Goal: Task Accomplishment & Management: Use online tool/utility

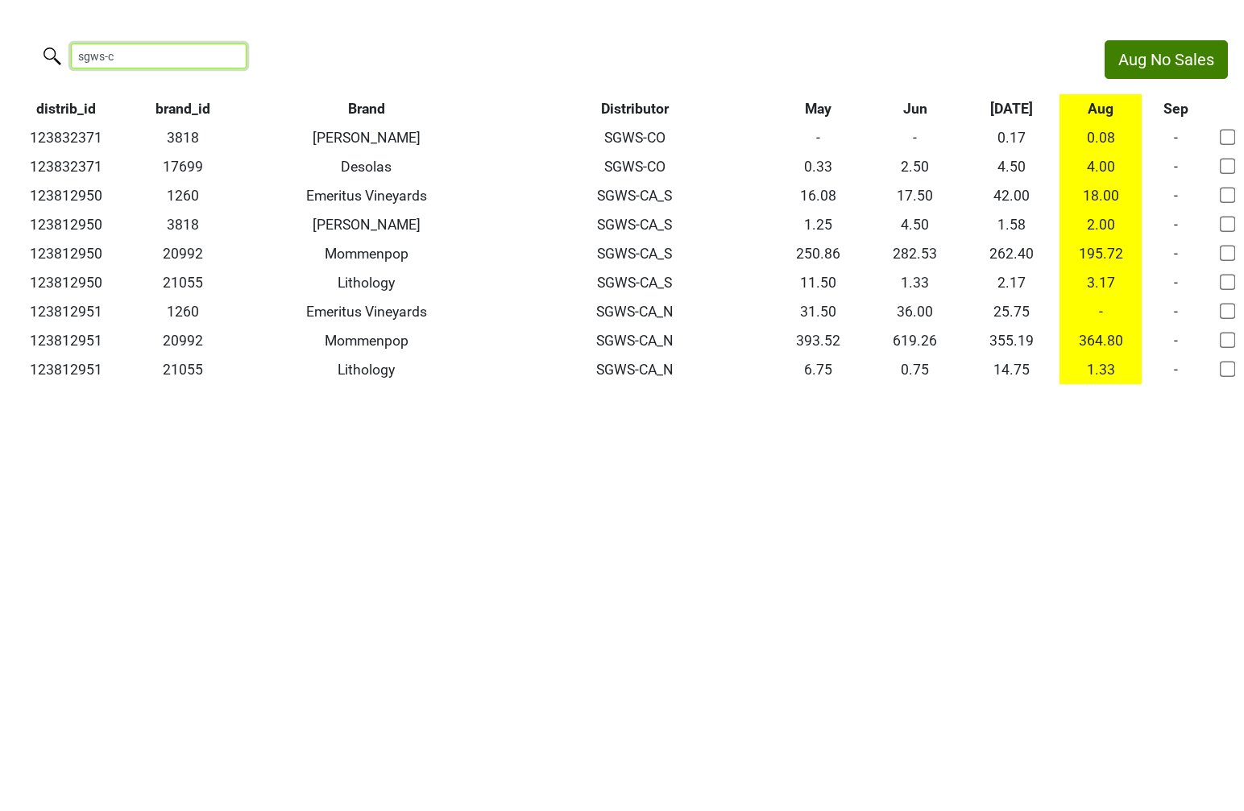
drag, startPoint x: 164, startPoint y: 62, endPoint x: 20, endPoint y: 49, distance: 144.0
click at [20, 49] on div "sgws-c" at bounding box center [544, 57] width 1089 height 35
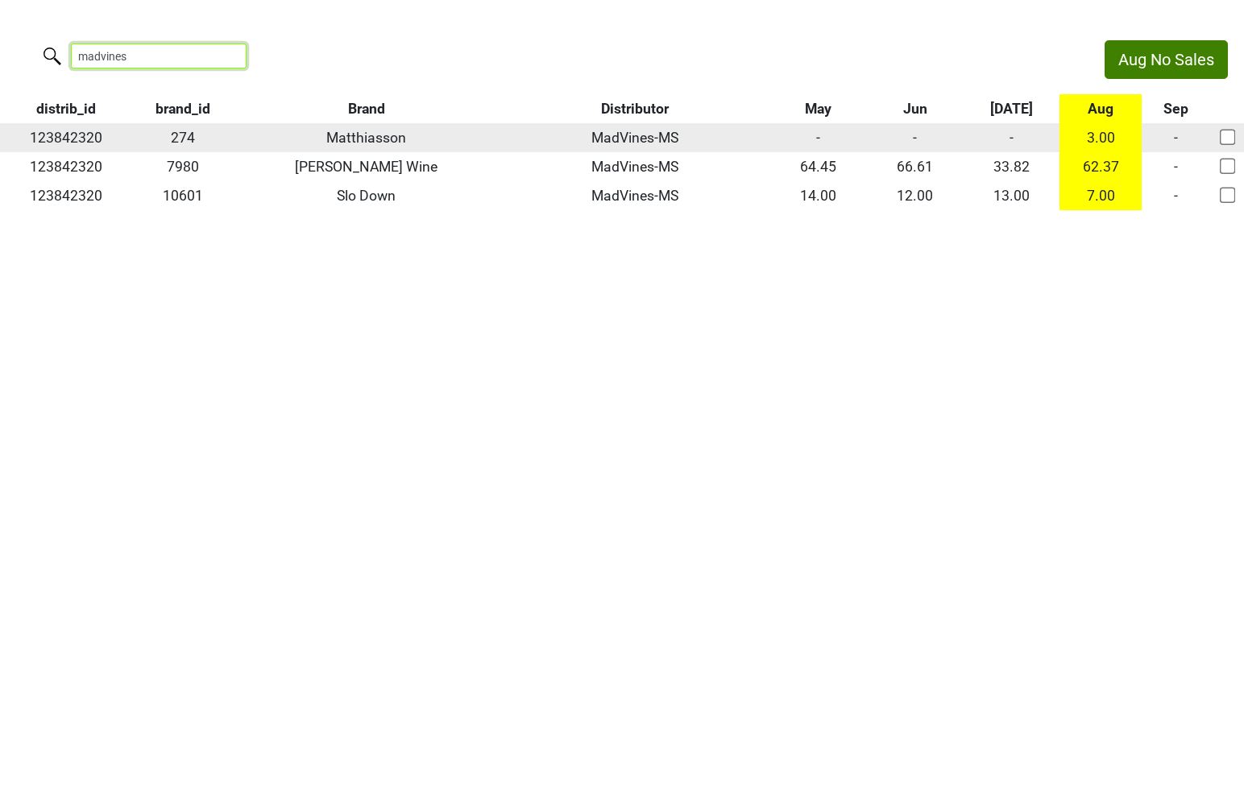
type input "madvines"
click at [78, 141] on td "123842320" at bounding box center [66, 137] width 132 height 29
copy td "123842320"
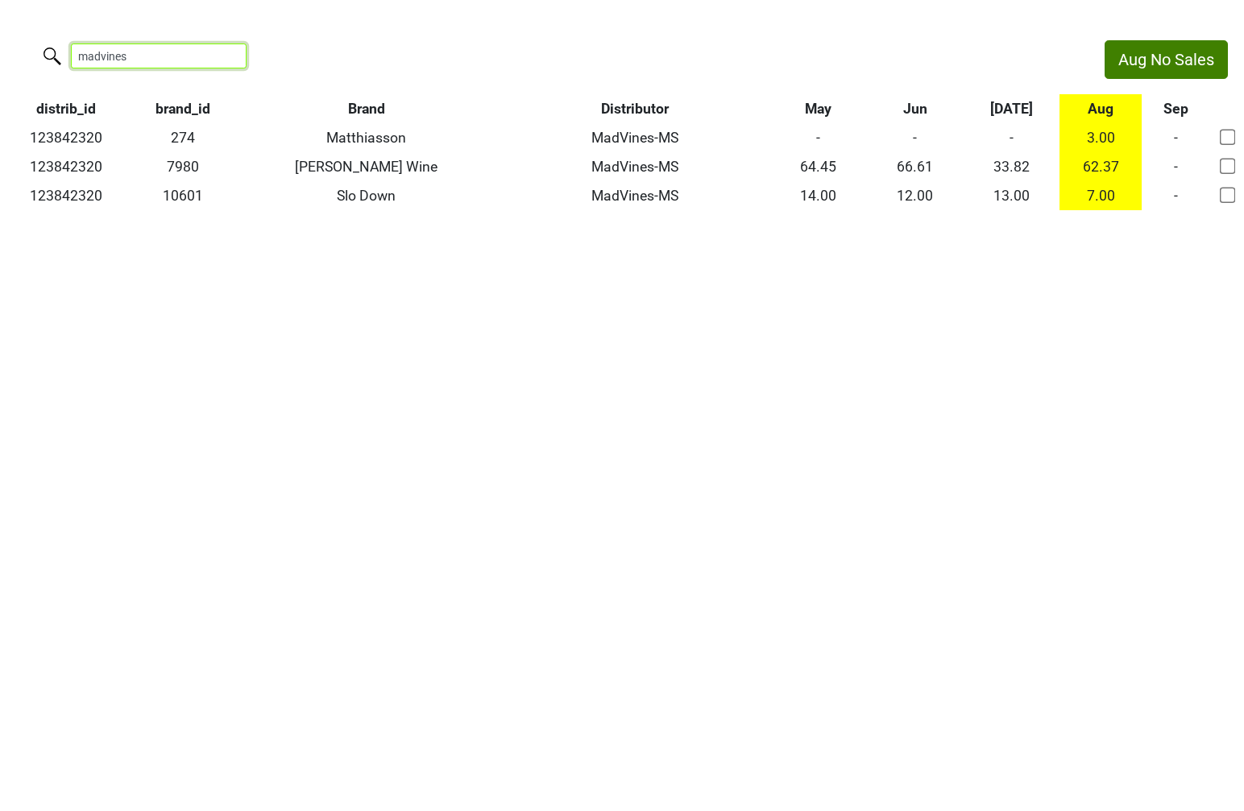
click at [126, 62] on input "madvines" at bounding box center [159, 56] width 176 height 25
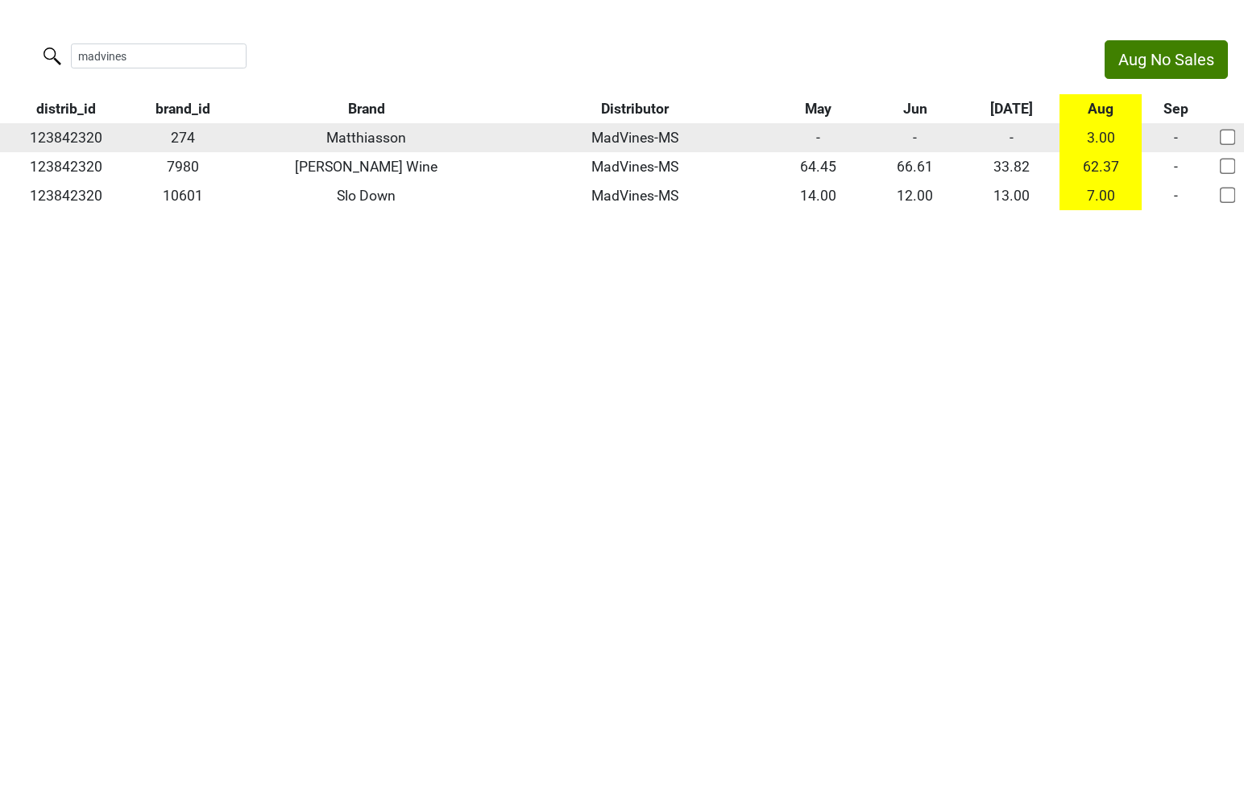
click at [75, 131] on td "123842320" at bounding box center [66, 137] width 132 height 29
copy td "123842320"
click at [59, 140] on td "123842320" at bounding box center [66, 137] width 132 height 29
click at [58, 140] on td "123842320" at bounding box center [66, 137] width 132 height 29
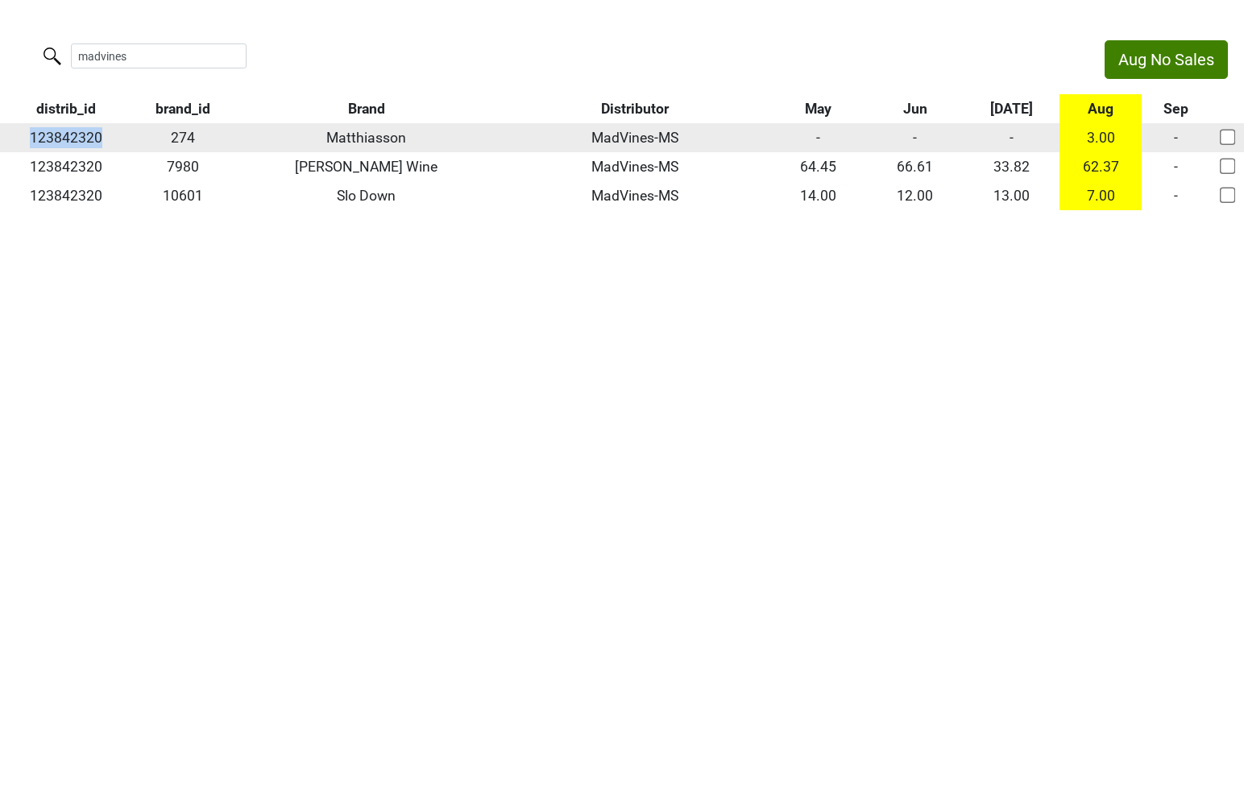
copy td "123842320"
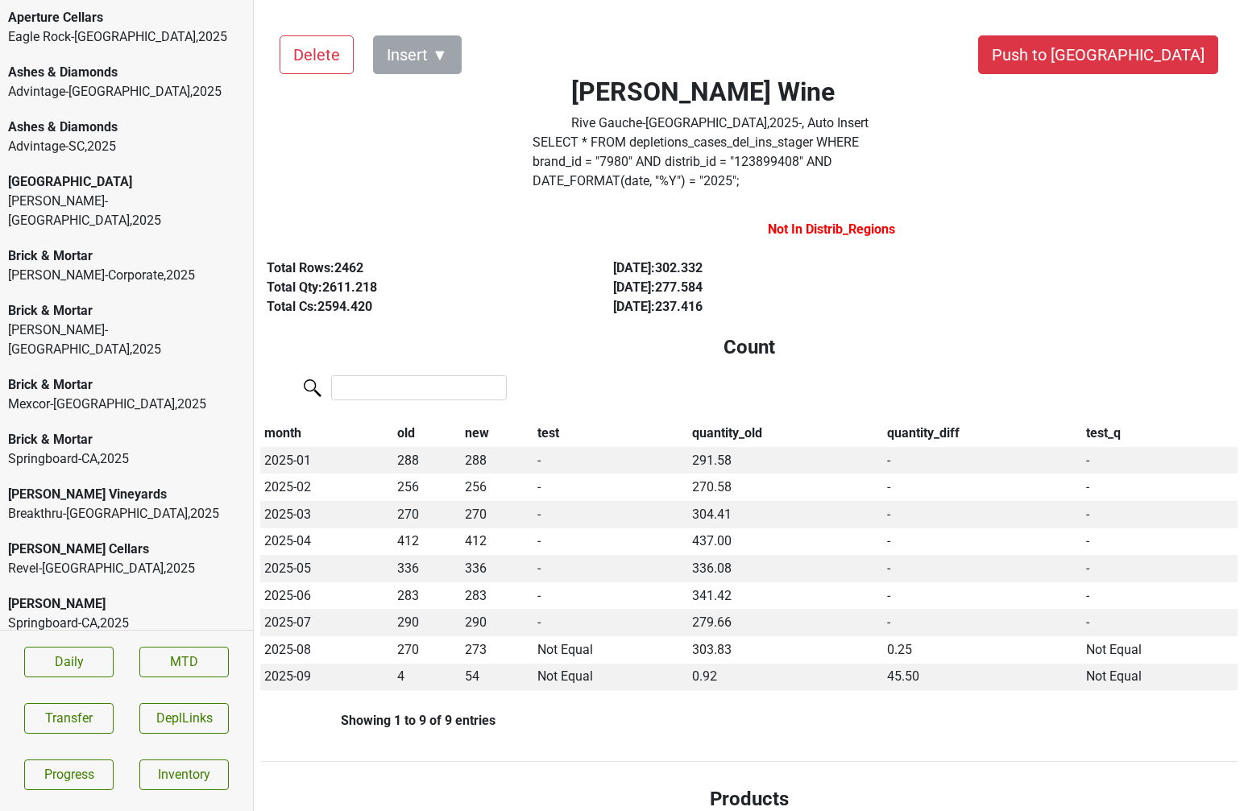
scroll to position [1283, 0]
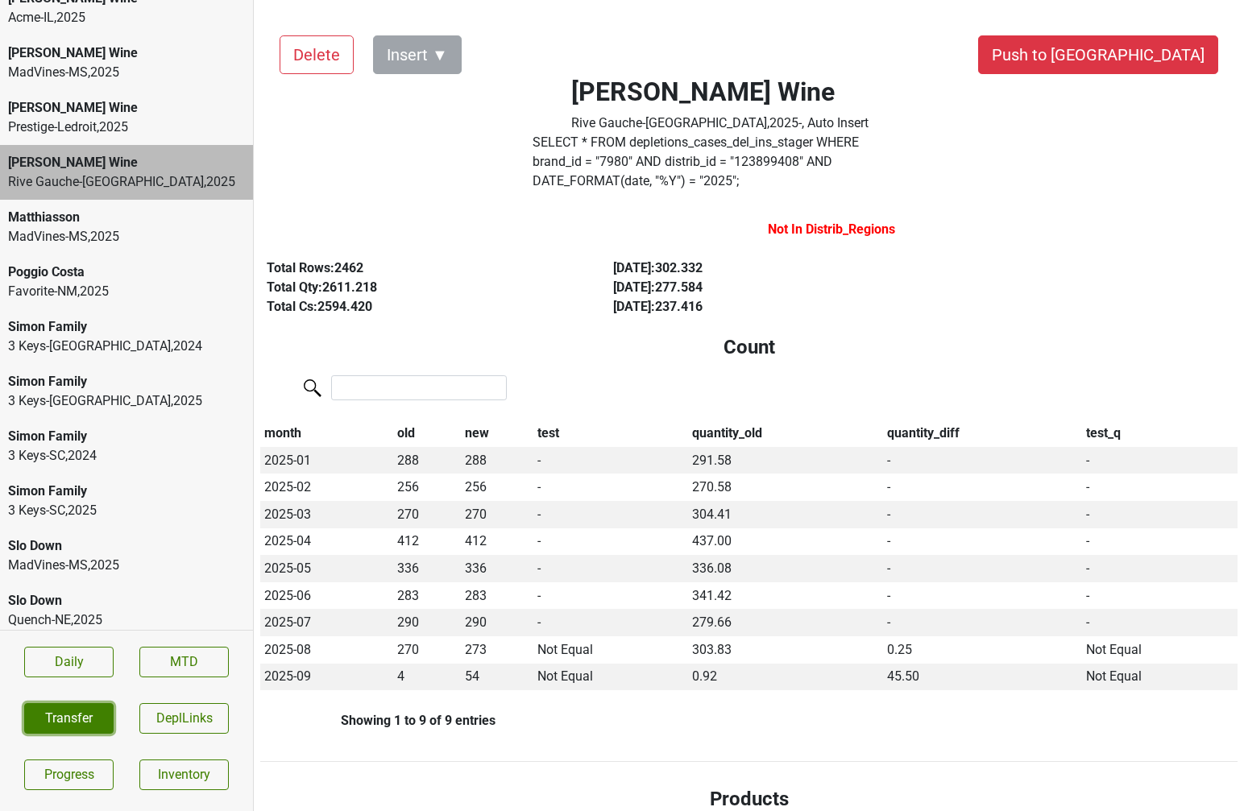
click at [45, 713] on button "Transfer" at bounding box center [68, 718] width 89 height 31
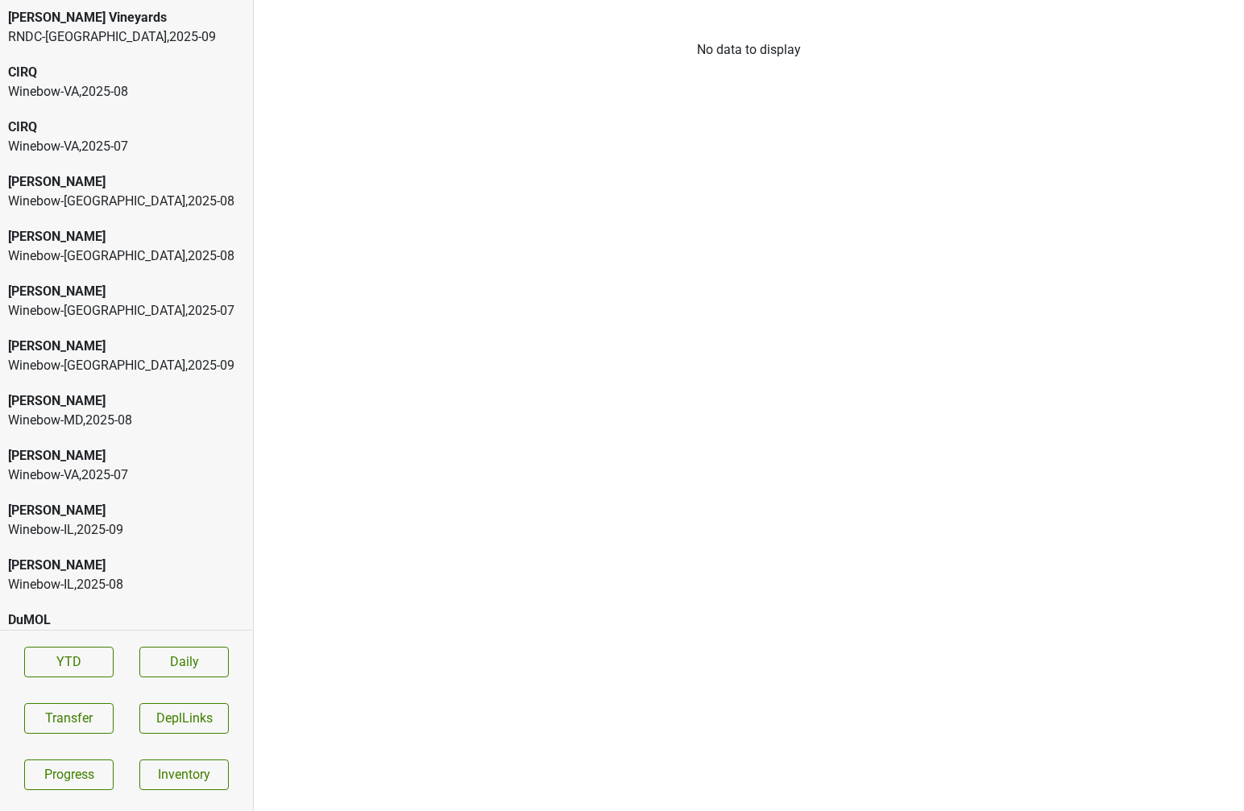
click at [87, 126] on div "CIRQ" at bounding box center [126, 127] width 237 height 19
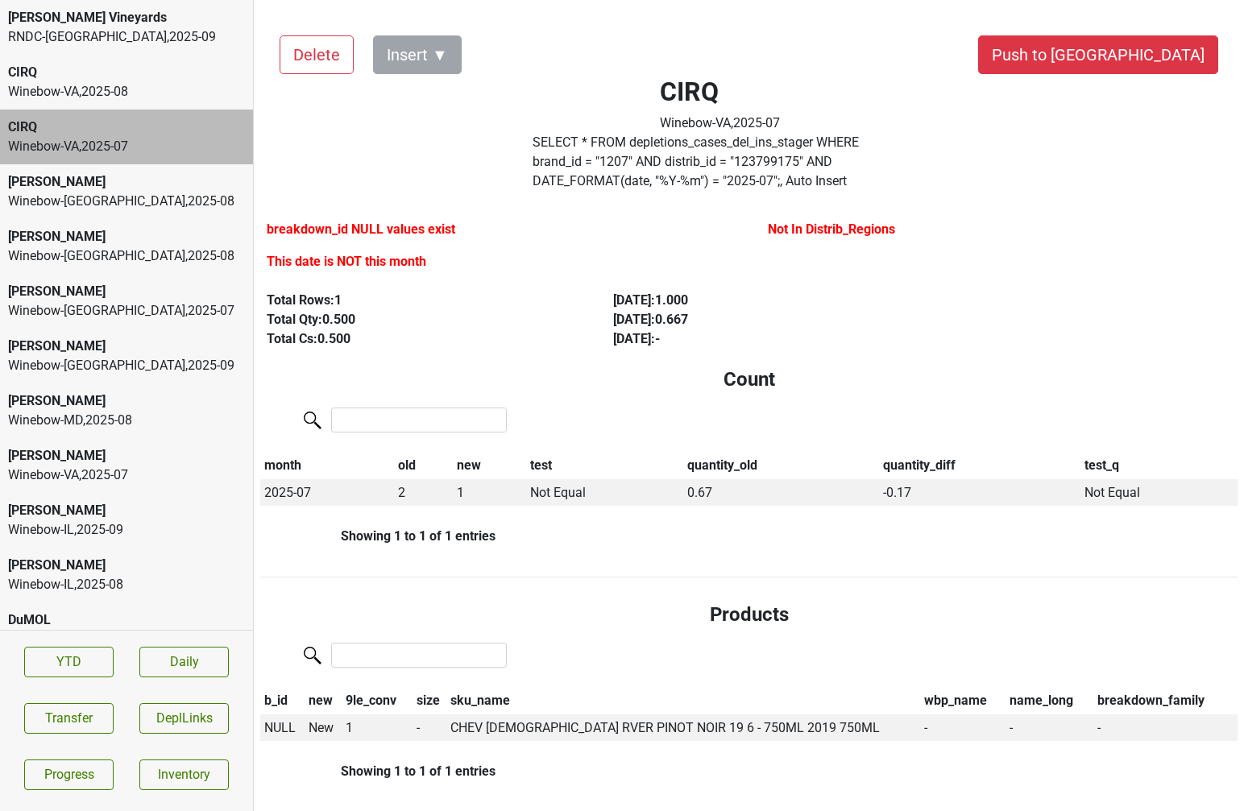
click at [664, 148] on label "SELECT * FROM depletions_cases_del_ins_stager WHERE brand_id = " 1207 " AND dis…" at bounding box center [720, 162] width 374 height 58
click at [115, 199] on div "Winebow-DC , 2025 - 08" at bounding box center [126, 201] width 237 height 19
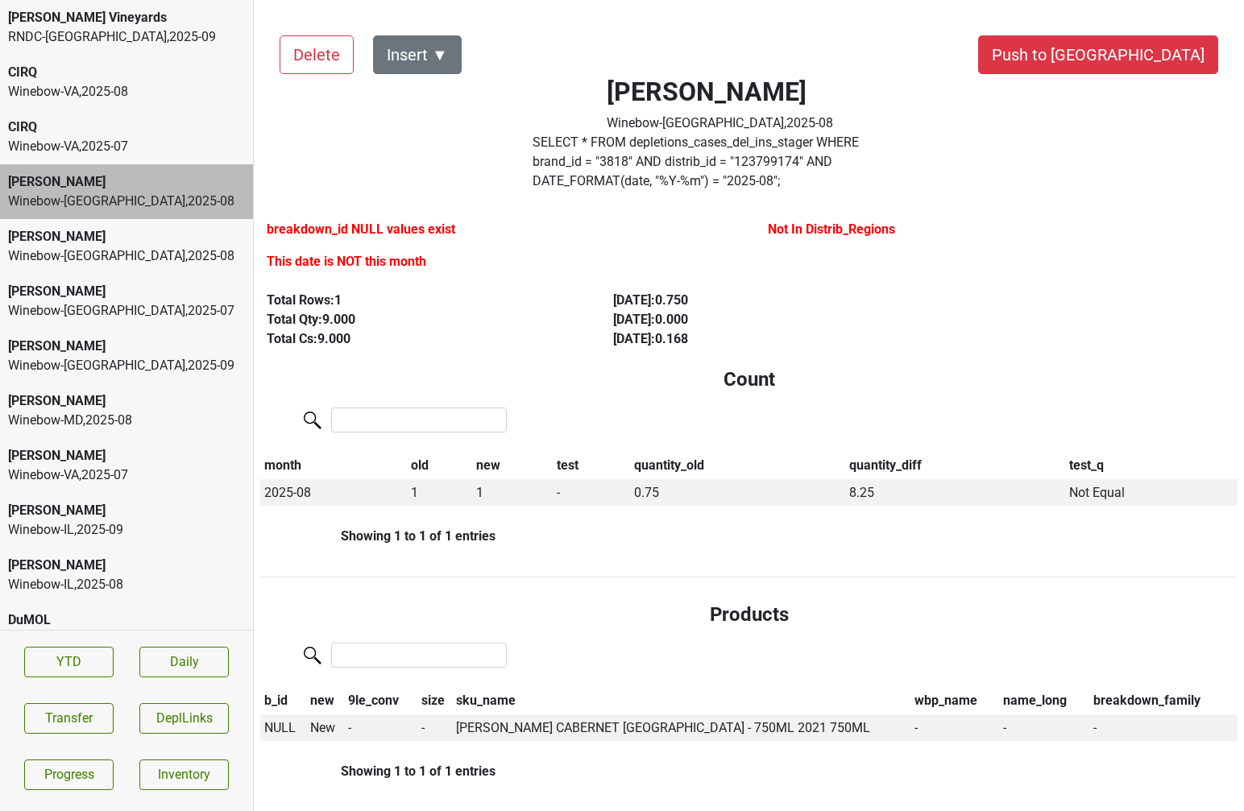
click at [79, 95] on div "Winebow-[GEOGRAPHIC_DATA] , 2025 - 08" at bounding box center [126, 91] width 237 height 19
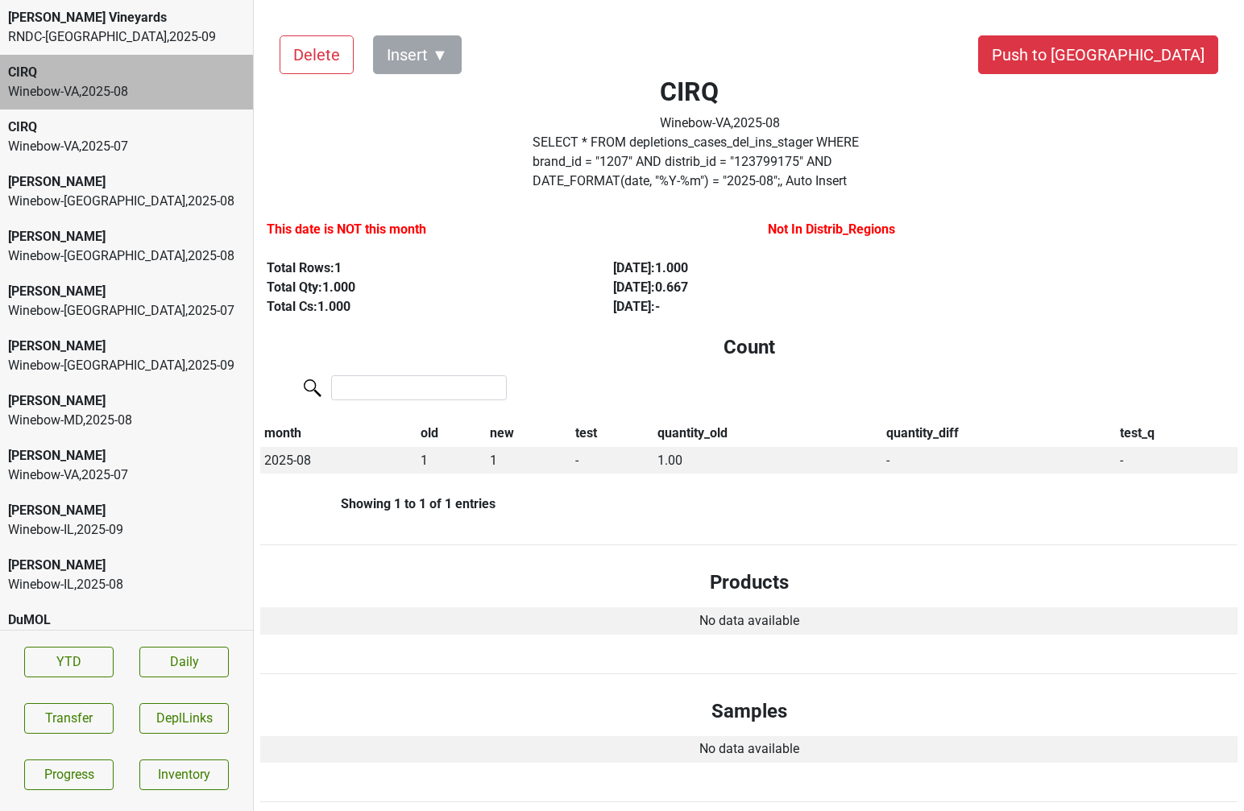
click at [176, 210] on div "Winebow-DC , 2025 - 08" at bounding box center [126, 201] width 237 height 19
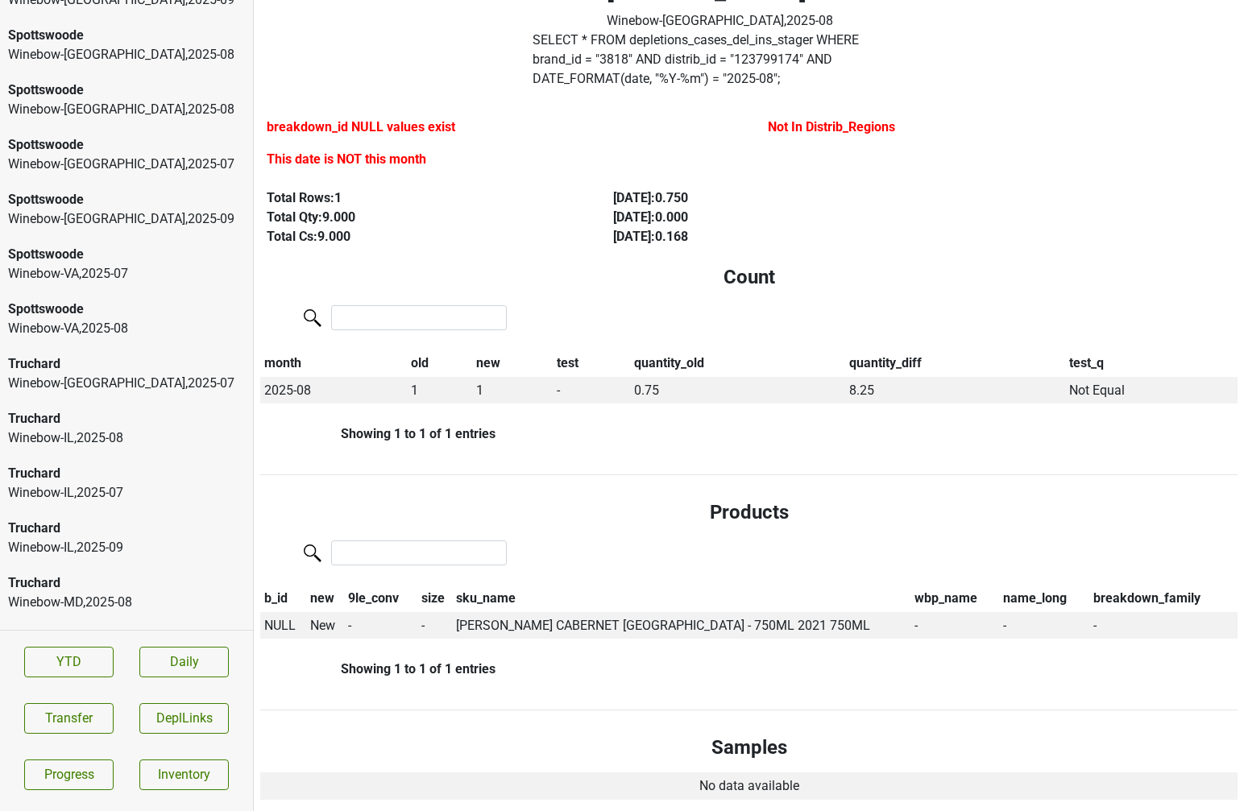
scroll to position [2767, 0]
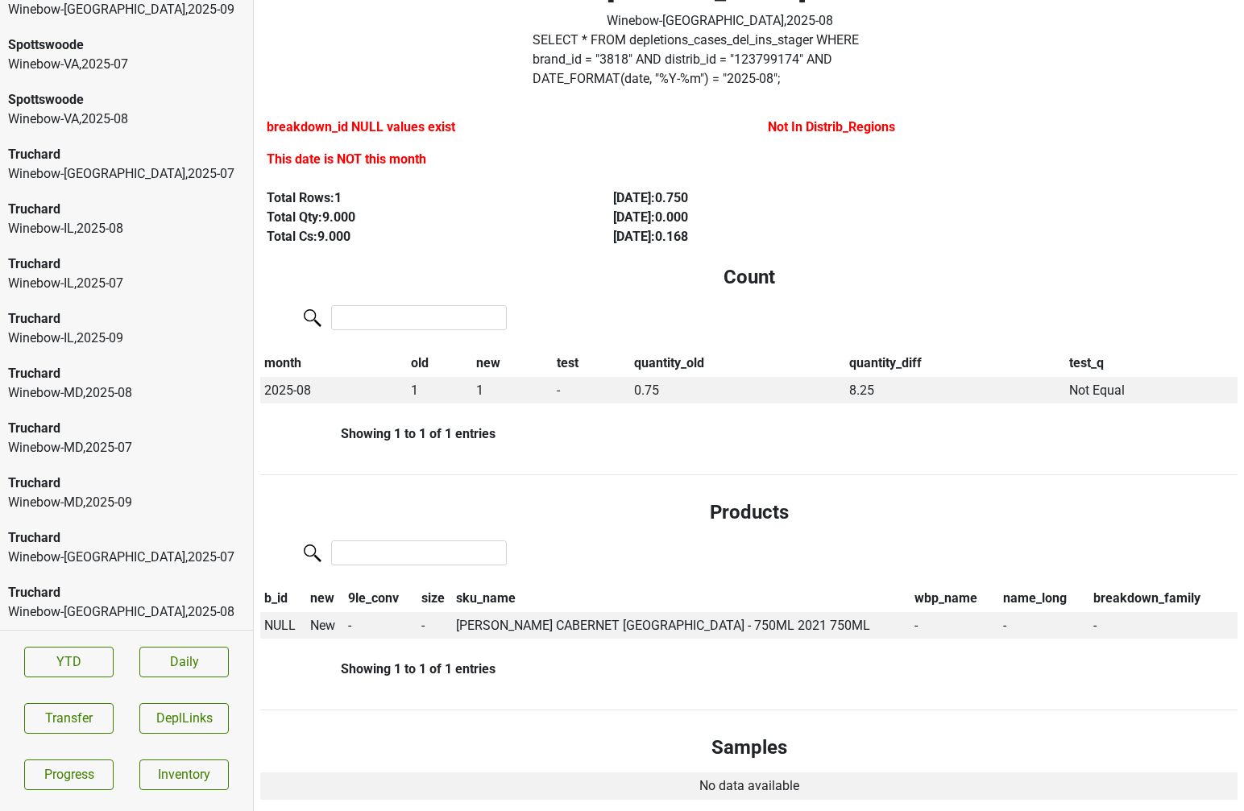
click at [136, 289] on div "Winebow-IL , 2025 - 07" at bounding box center [126, 283] width 237 height 19
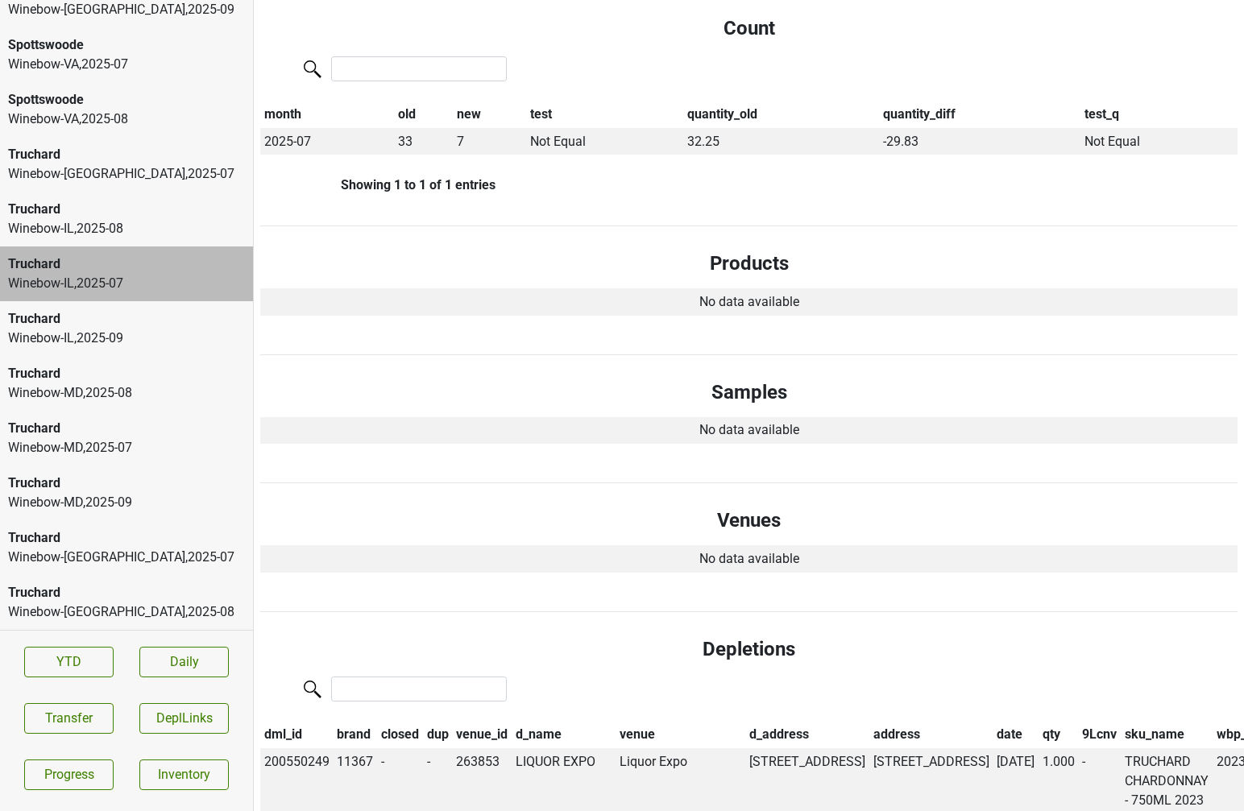
scroll to position [0, 0]
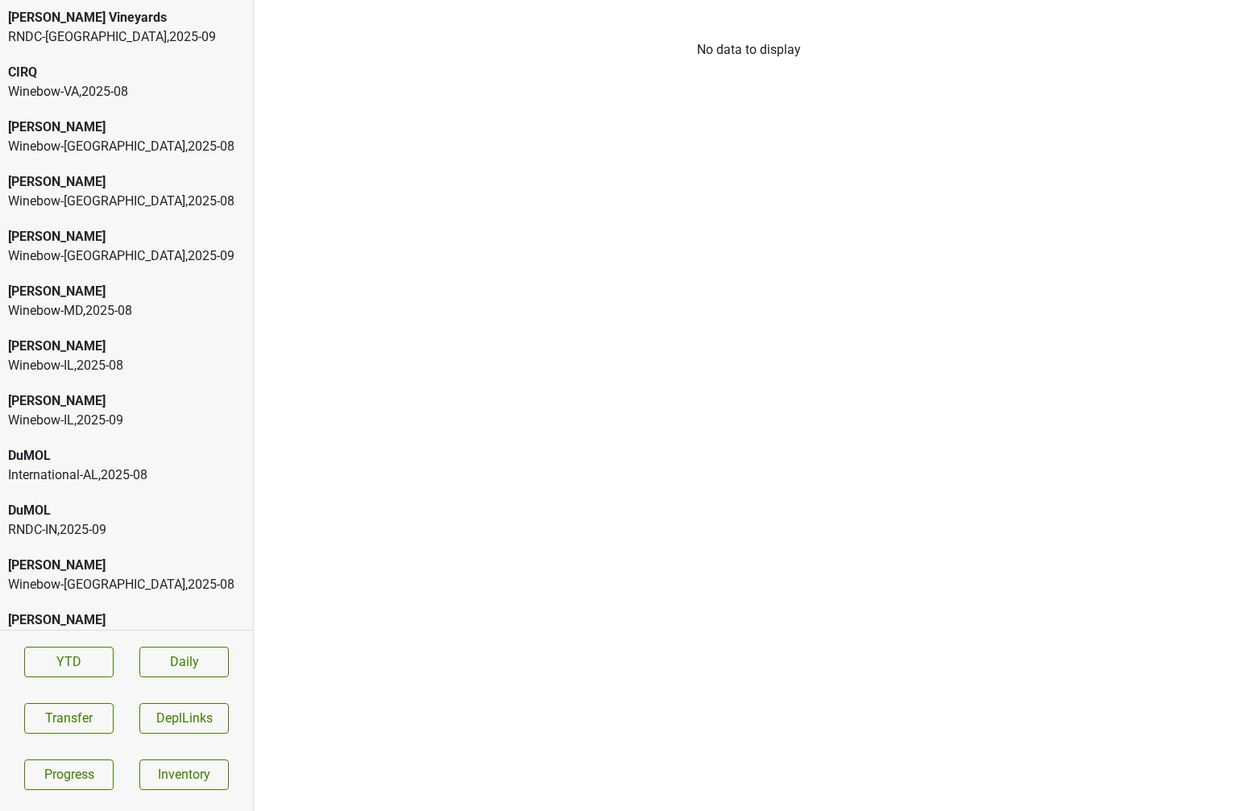
click at [127, 31] on div "RNDC-[GEOGRAPHIC_DATA] , 2025 - 09" at bounding box center [126, 36] width 237 height 19
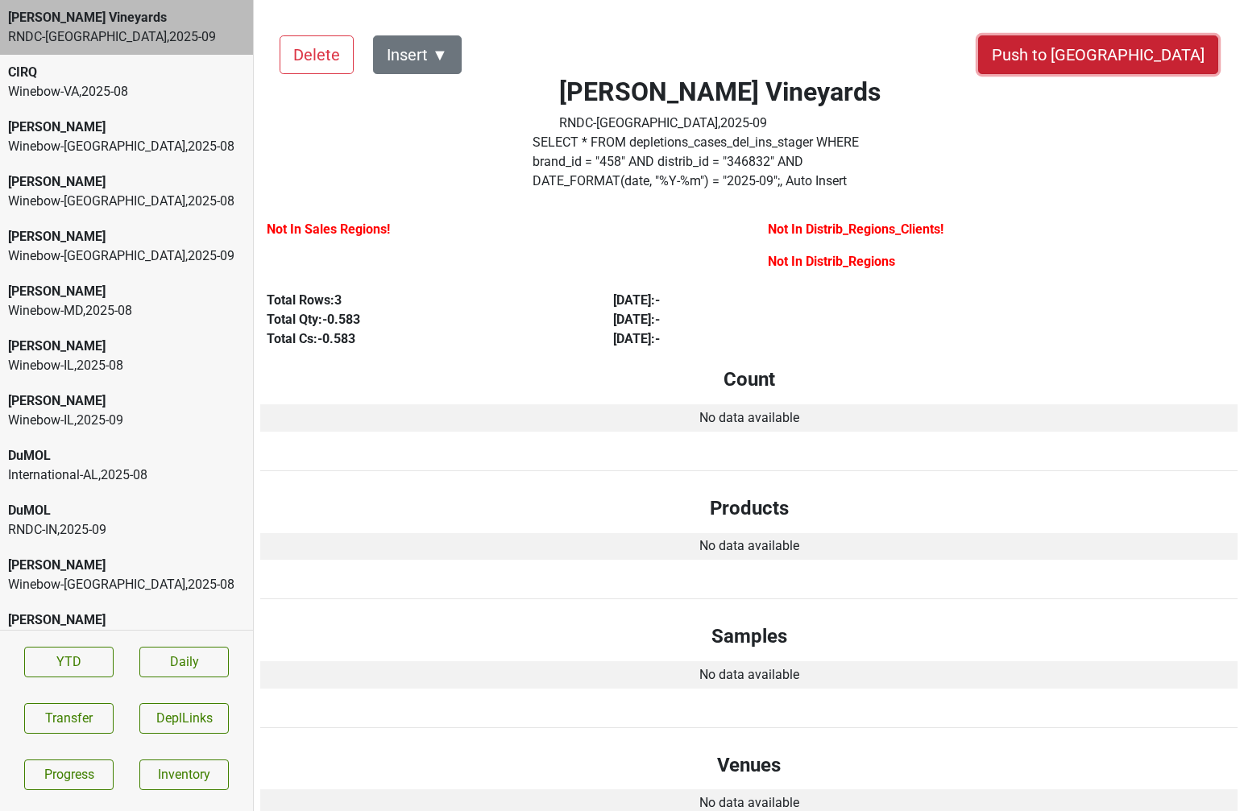
click at [1143, 56] on button "Push to [GEOGRAPHIC_DATA]" at bounding box center [1098, 54] width 240 height 39
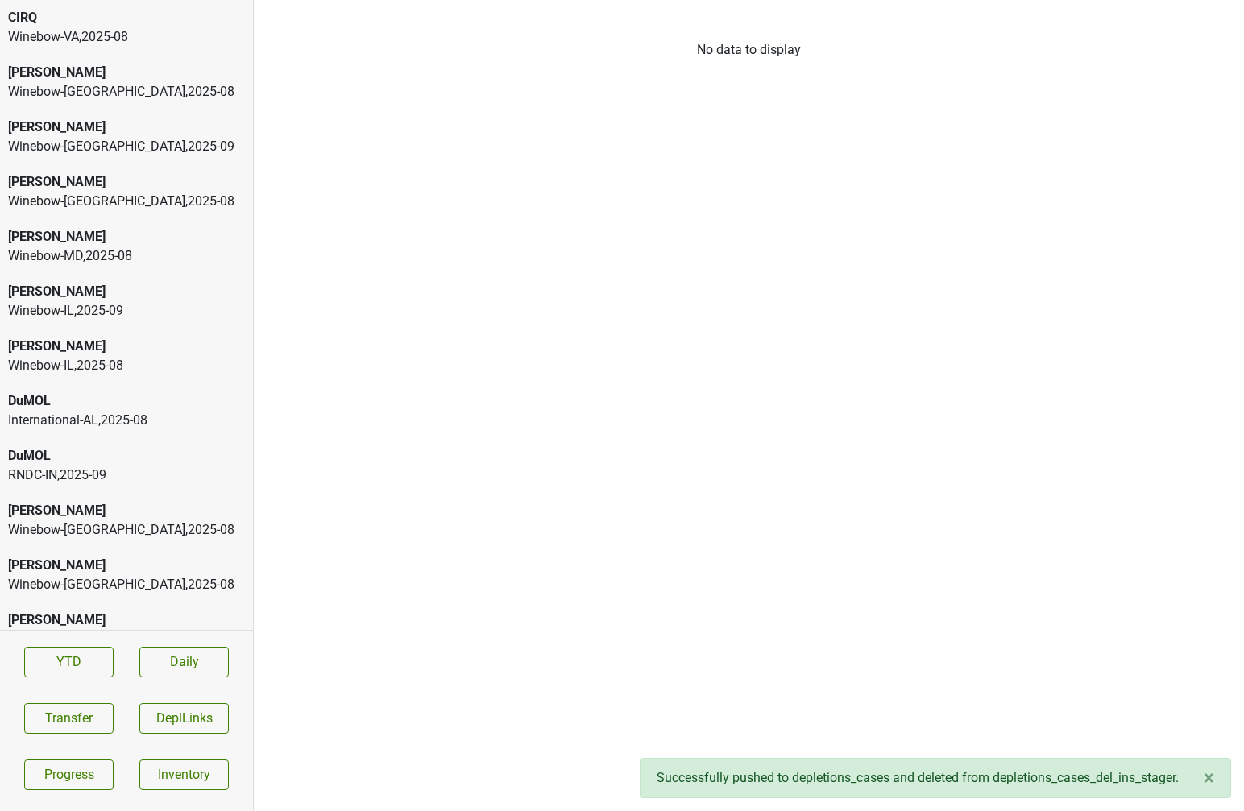
click at [135, 38] on div "Winebow-VA , 2025 - 08" at bounding box center [126, 36] width 237 height 19
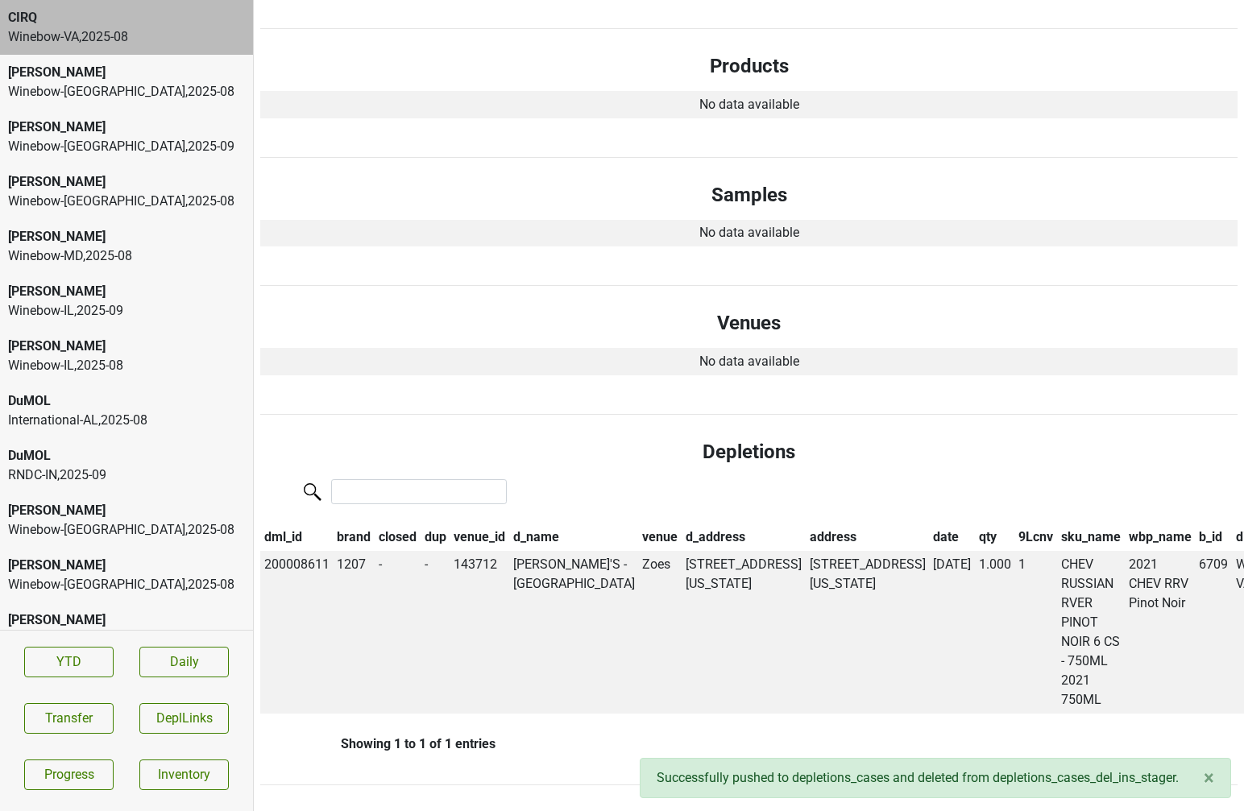
scroll to position [518, 0]
click at [134, 78] on div "[PERSON_NAME]" at bounding box center [126, 72] width 237 height 19
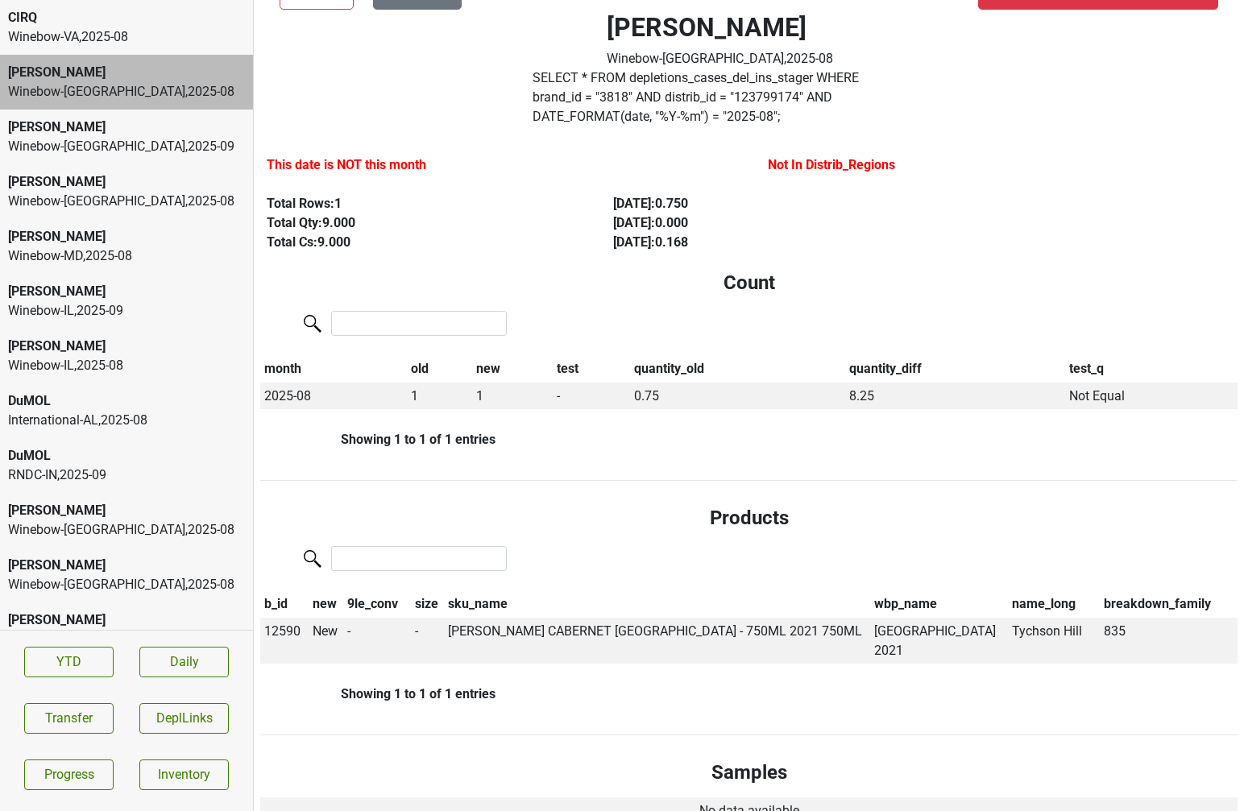
scroll to position [0, 0]
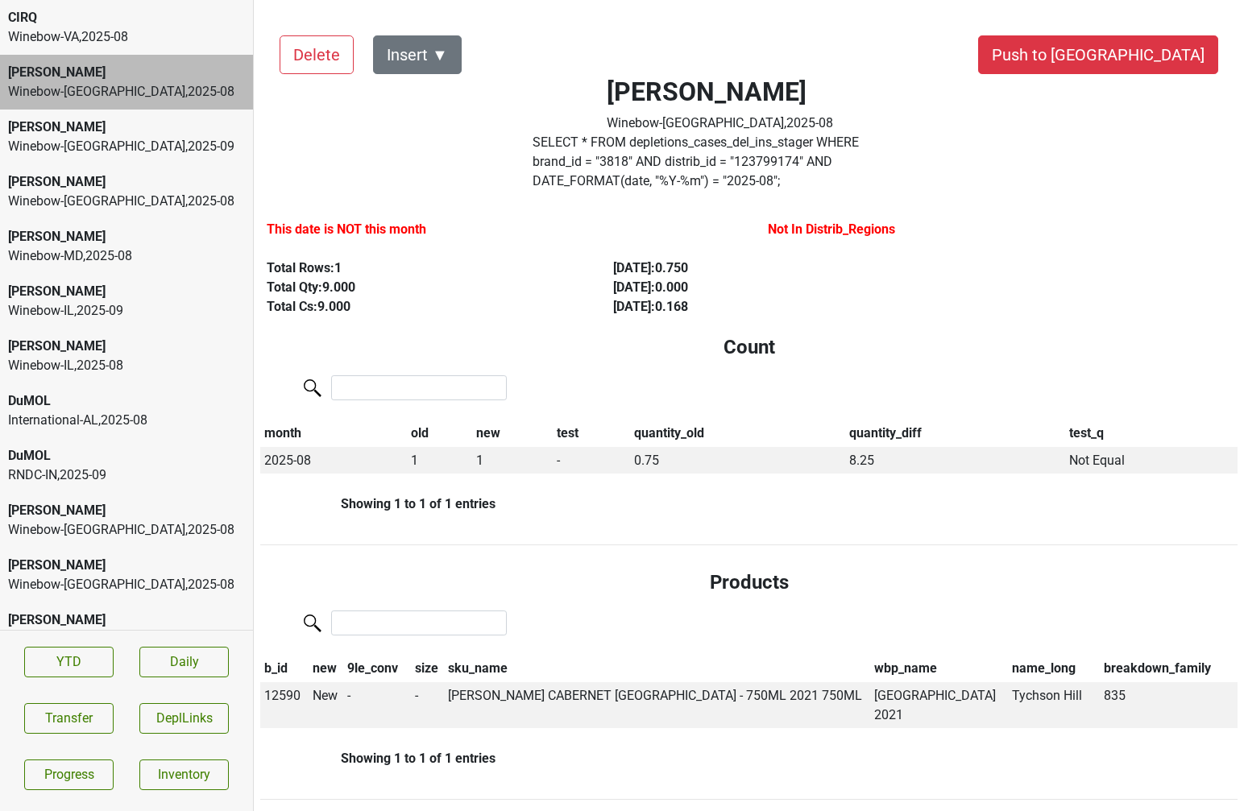
click at [206, 143] on div "Winebow-FL , 2025 - 09" at bounding box center [126, 146] width 237 height 19
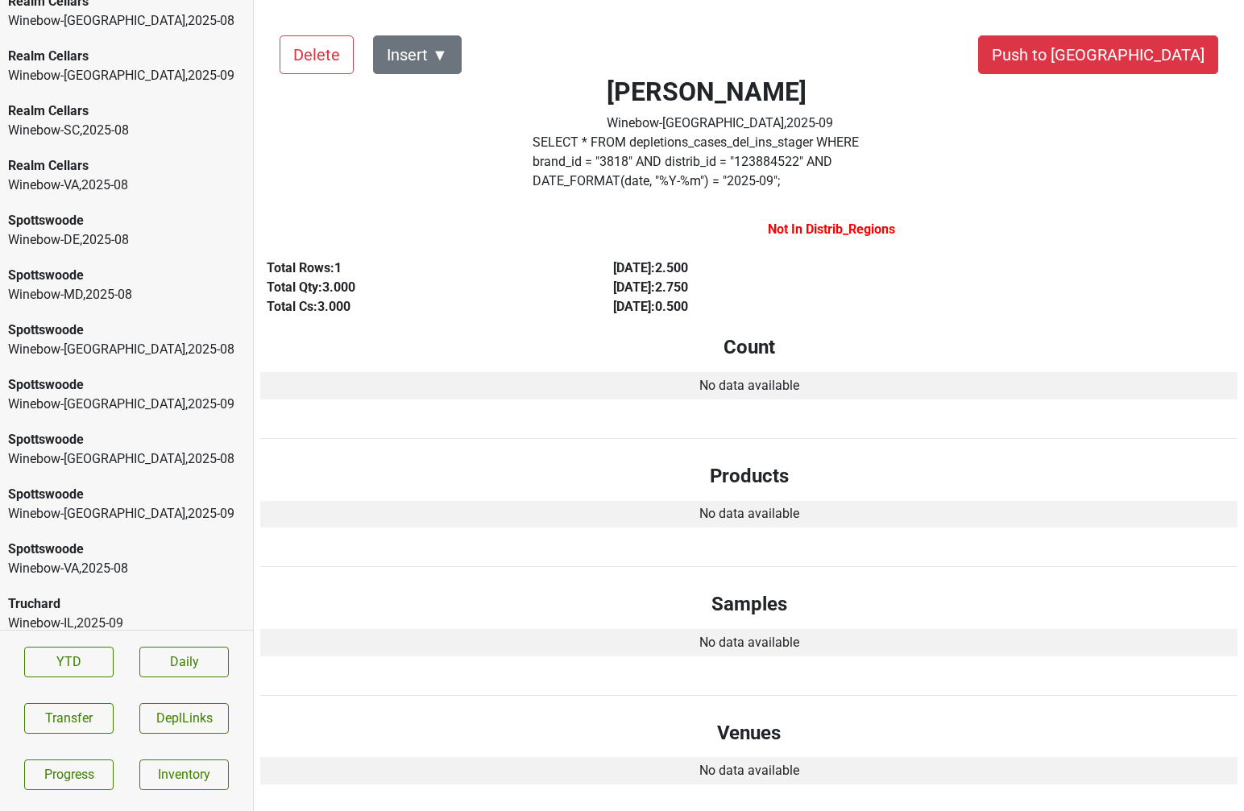
scroll to position [1616, 0]
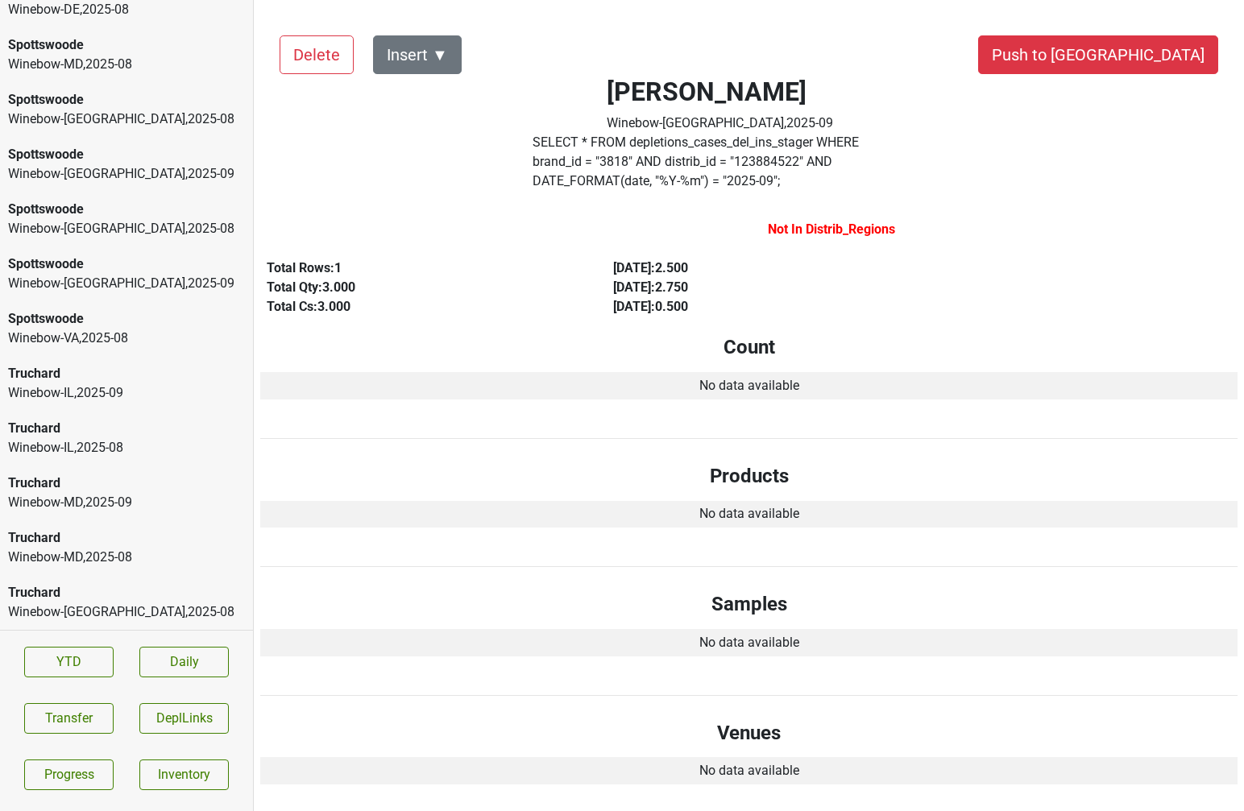
click at [102, 466] on div "Truchard Winebow-MD , 2025 - 09" at bounding box center [126, 493] width 253 height 55
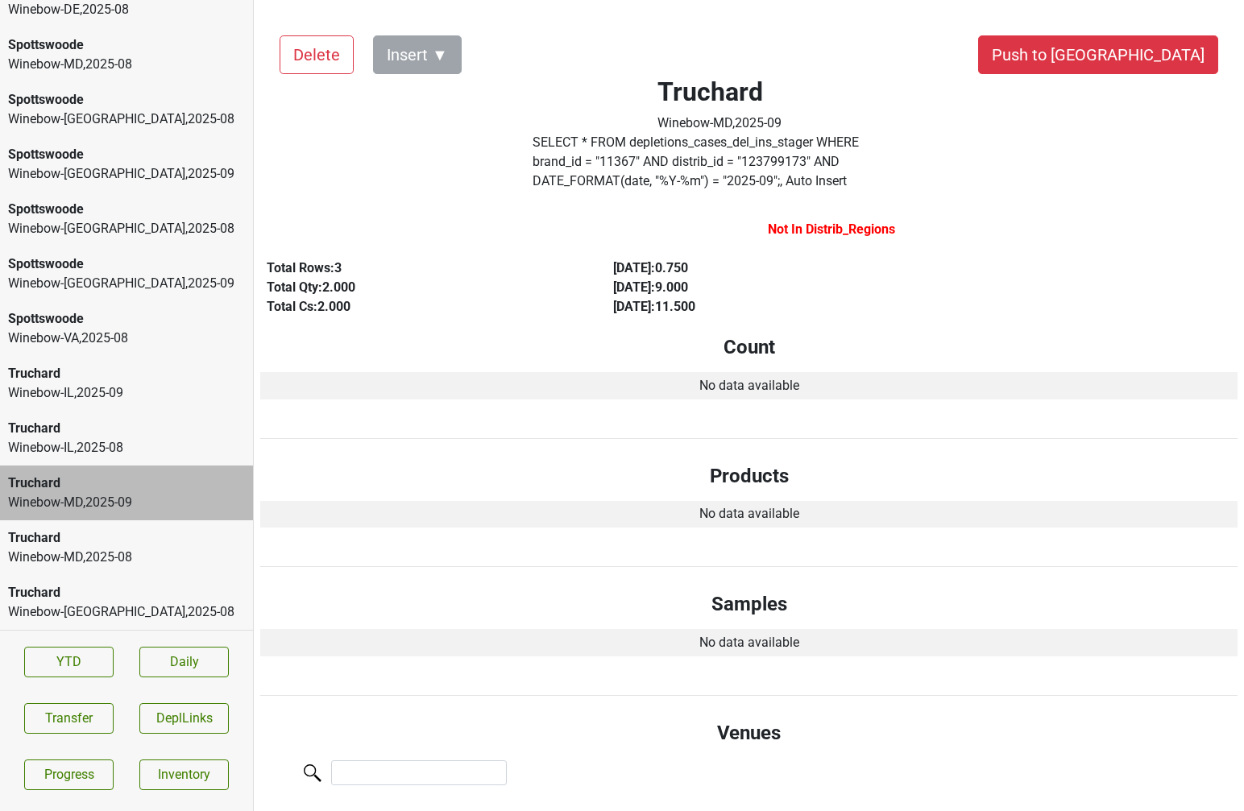
click at [107, 442] on div "Winebow-IL , 2025 - 08" at bounding box center [126, 447] width 237 height 19
